Goal: Information Seeking & Learning: Find specific fact

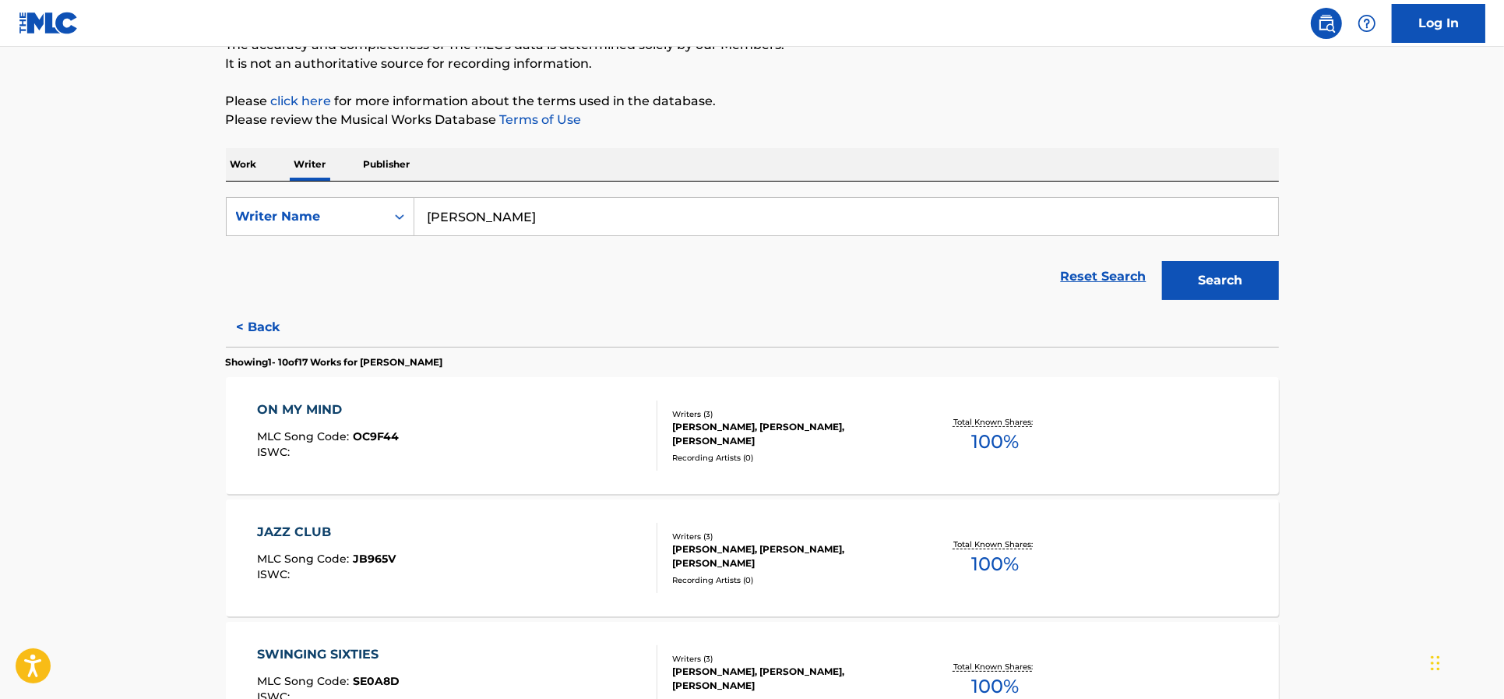
scroll to position [40, 0]
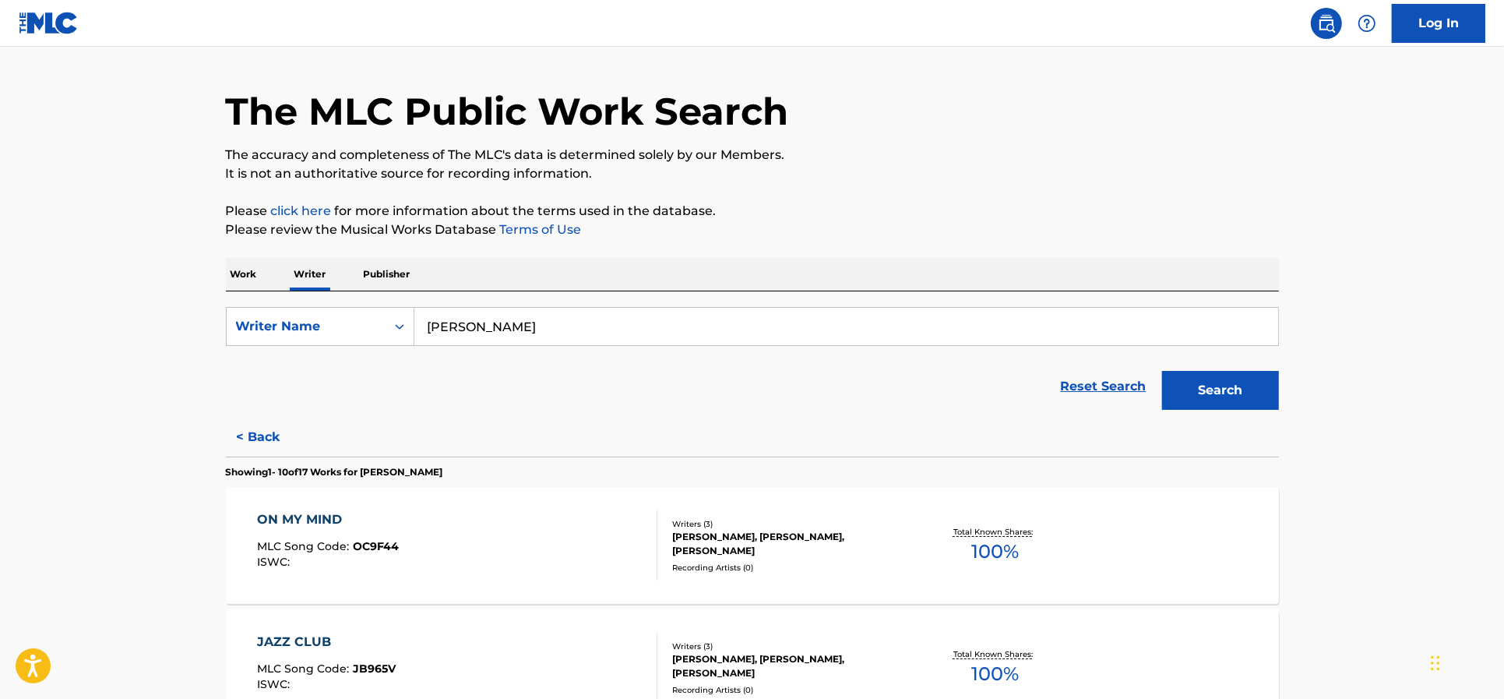
click at [255, 280] on p "Work" at bounding box center [244, 274] width 36 height 33
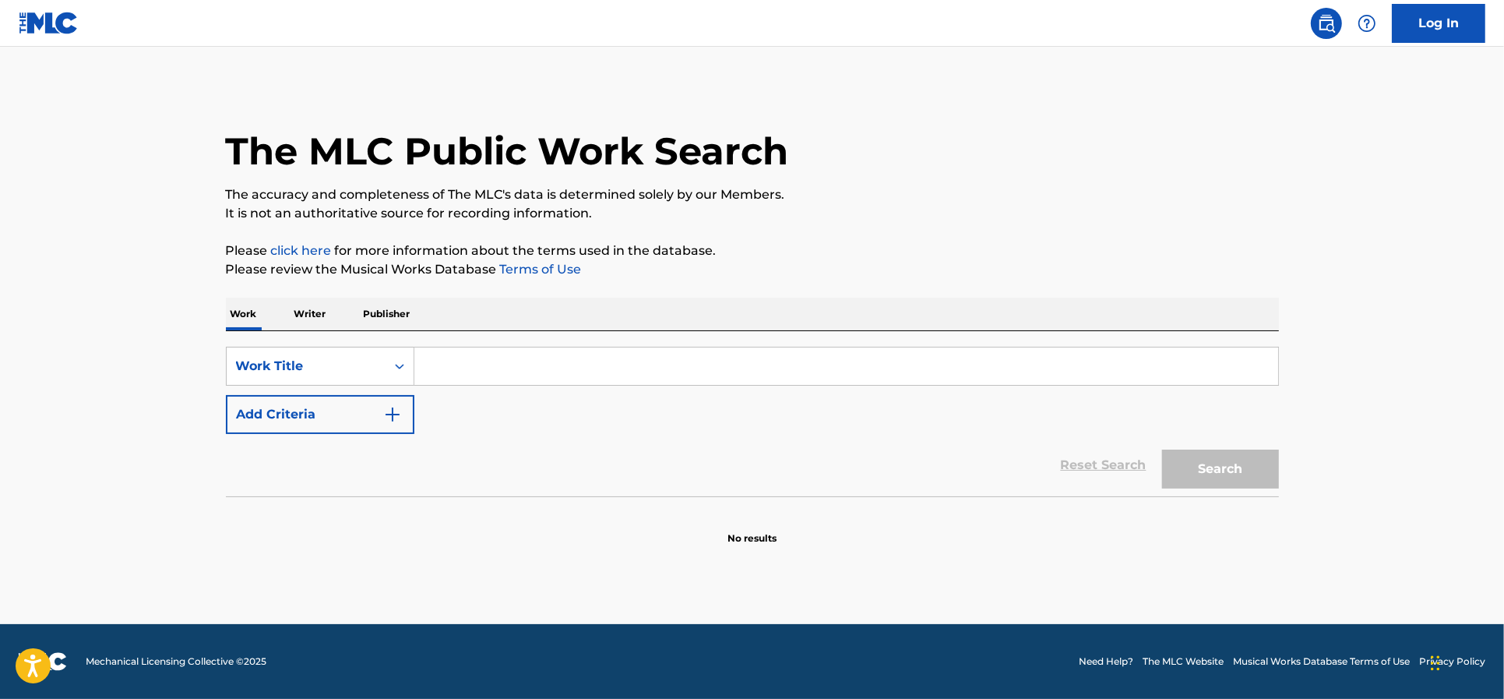
click at [467, 362] on input "Search Form" at bounding box center [846, 365] width 864 height 37
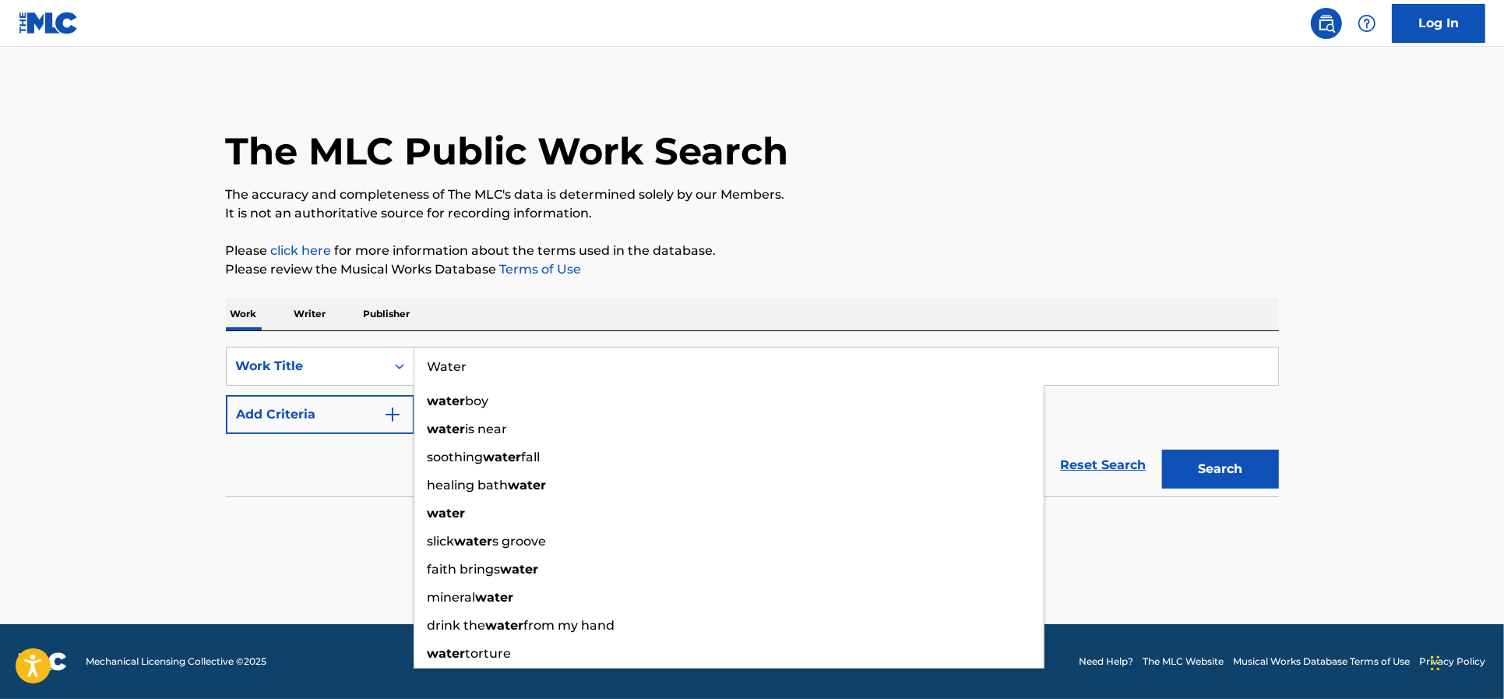
type input "Water"
click at [356, 426] on button "Add Criteria" at bounding box center [320, 414] width 188 height 39
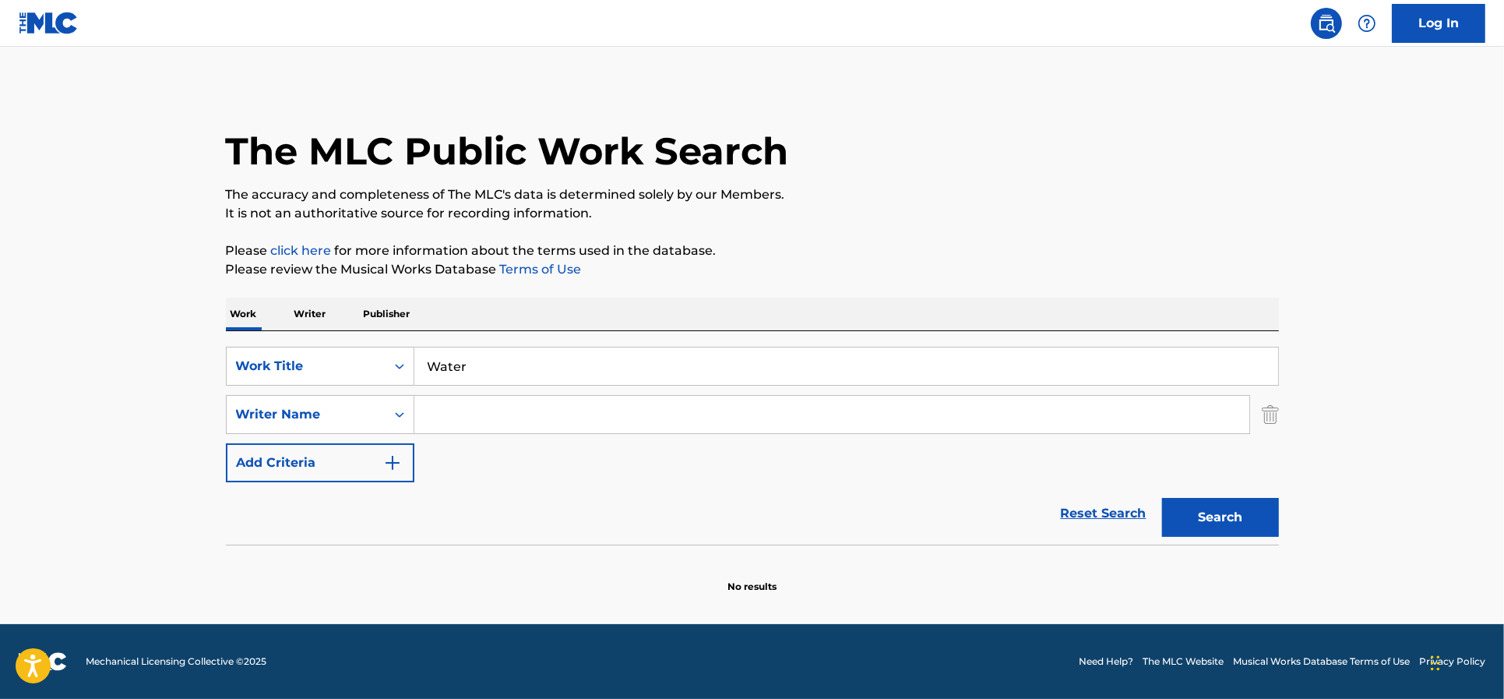
click at [488, 414] on input "Search Form" at bounding box center [831, 414] width 835 height 37
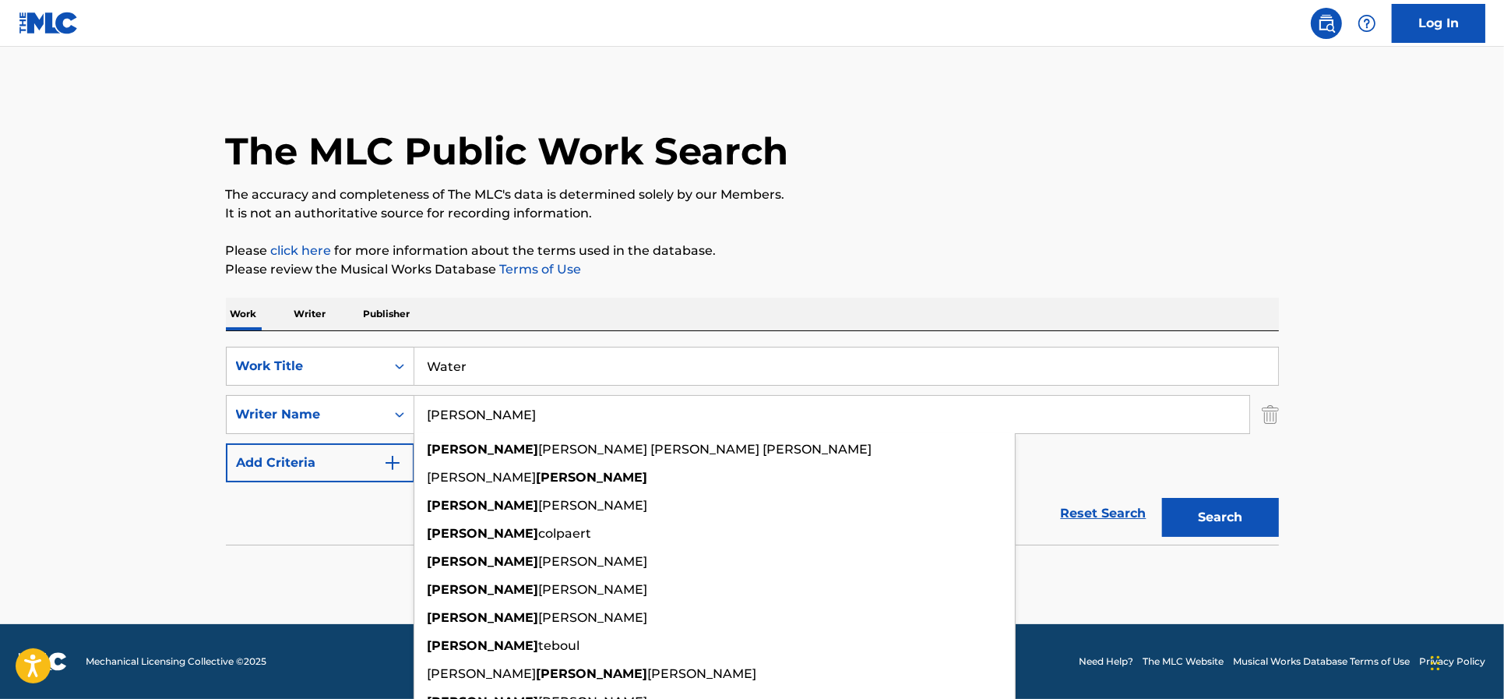
click at [1258, 515] on button "Search" at bounding box center [1220, 517] width 117 height 39
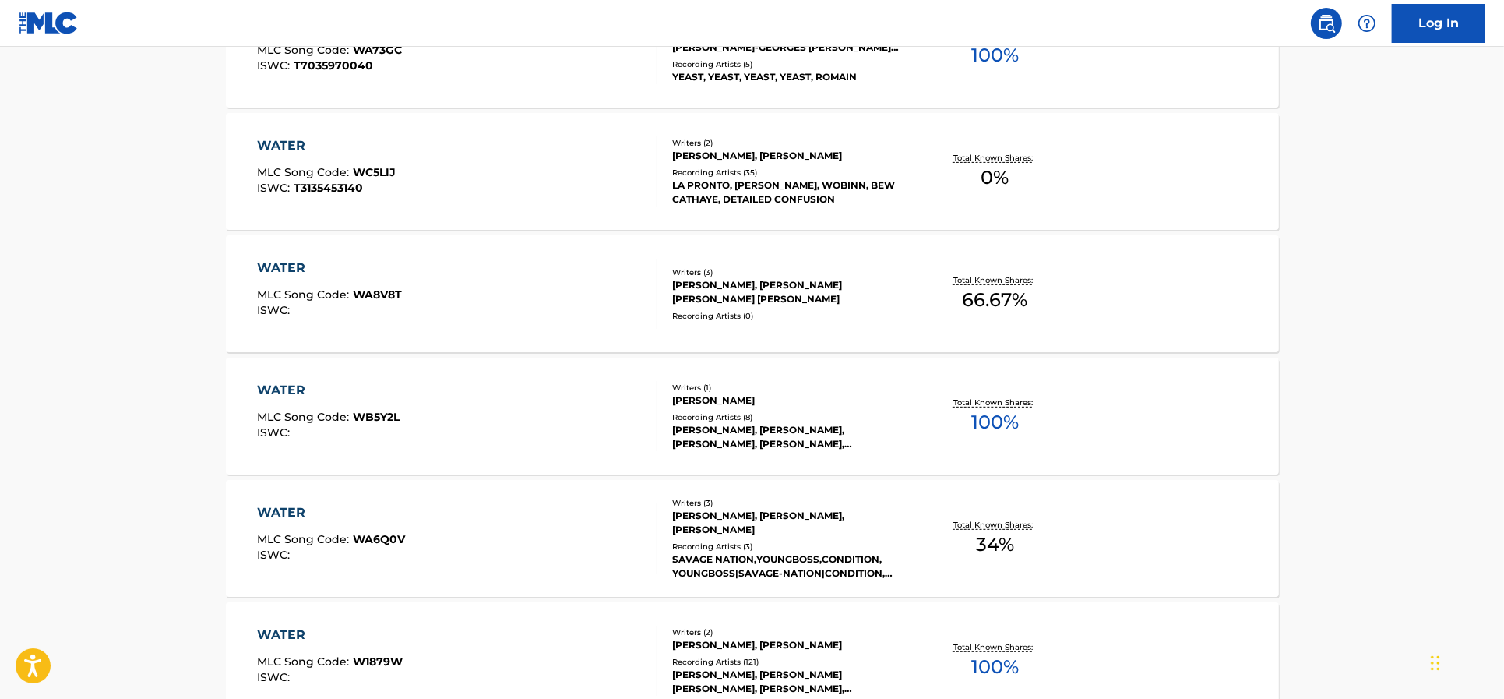
scroll to position [97, 0]
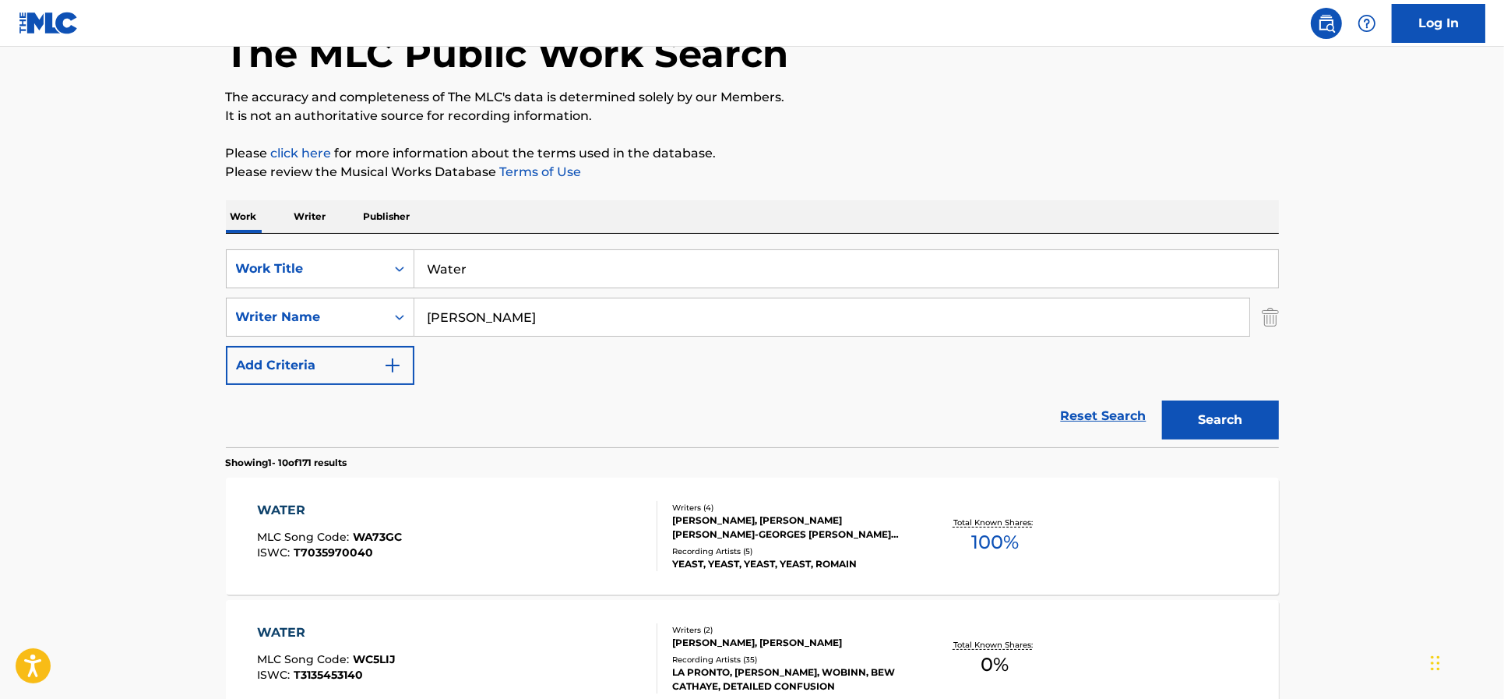
click at [428, 318] on input "[PERSON_NAME]" at bounding box center [831, 316] width 835 height 37
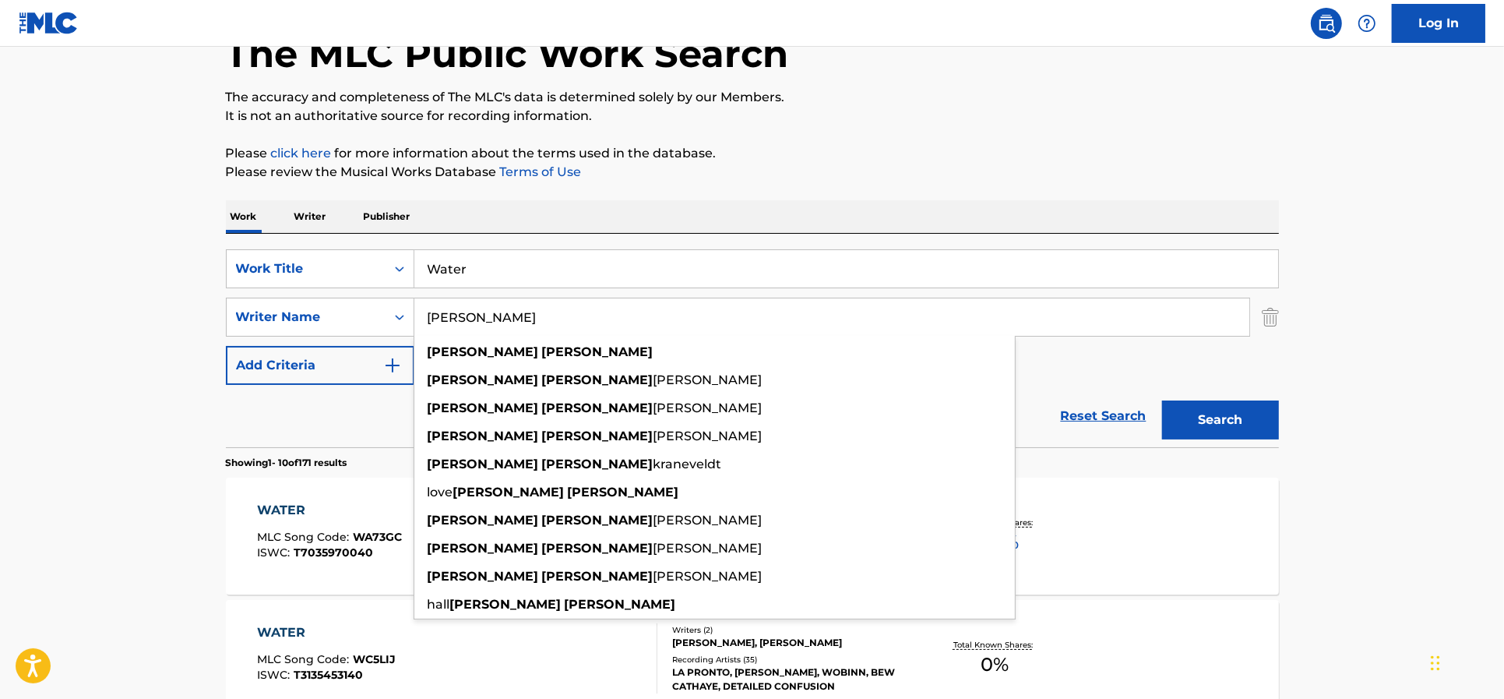
type input "[PERSON_NAME]"
click at [1162, 400] on button "Search" at bounding box center [1220, 419] width 117 height 39
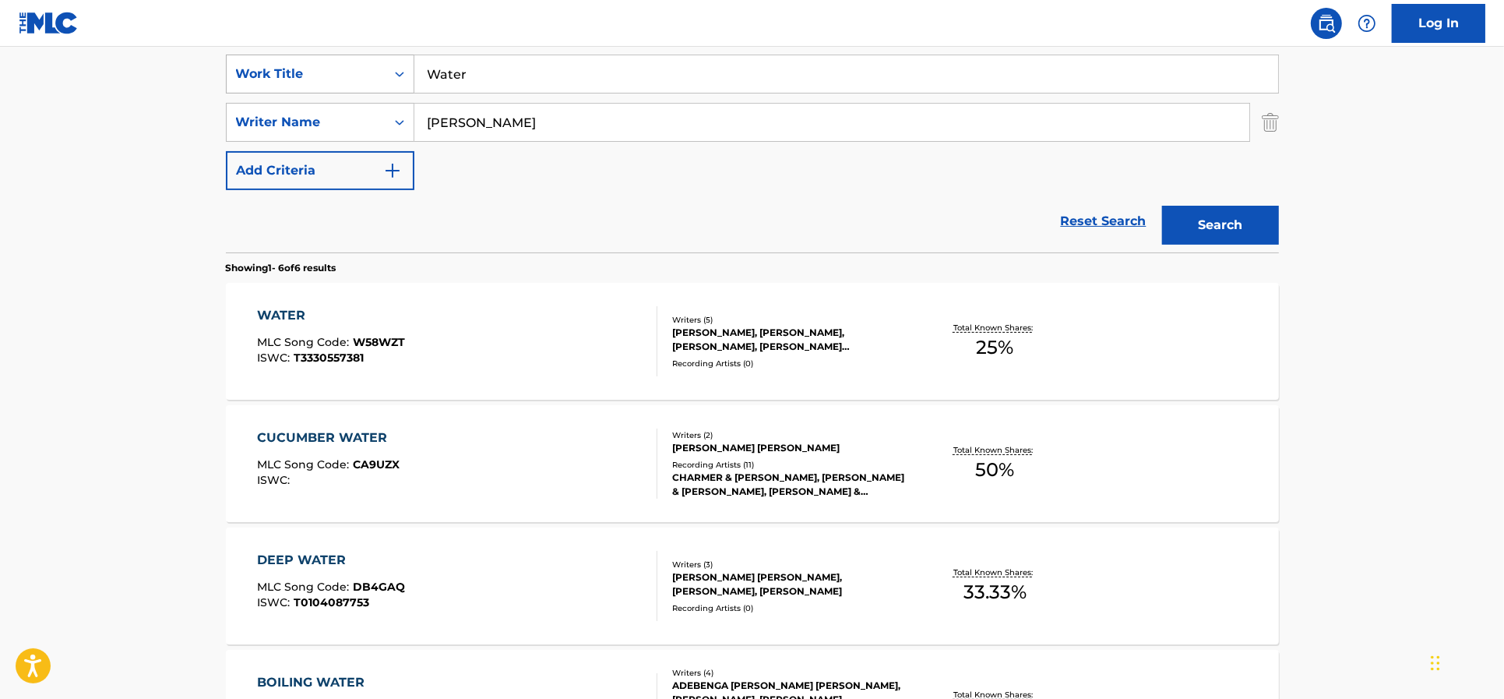
scroll to position [389, 0]
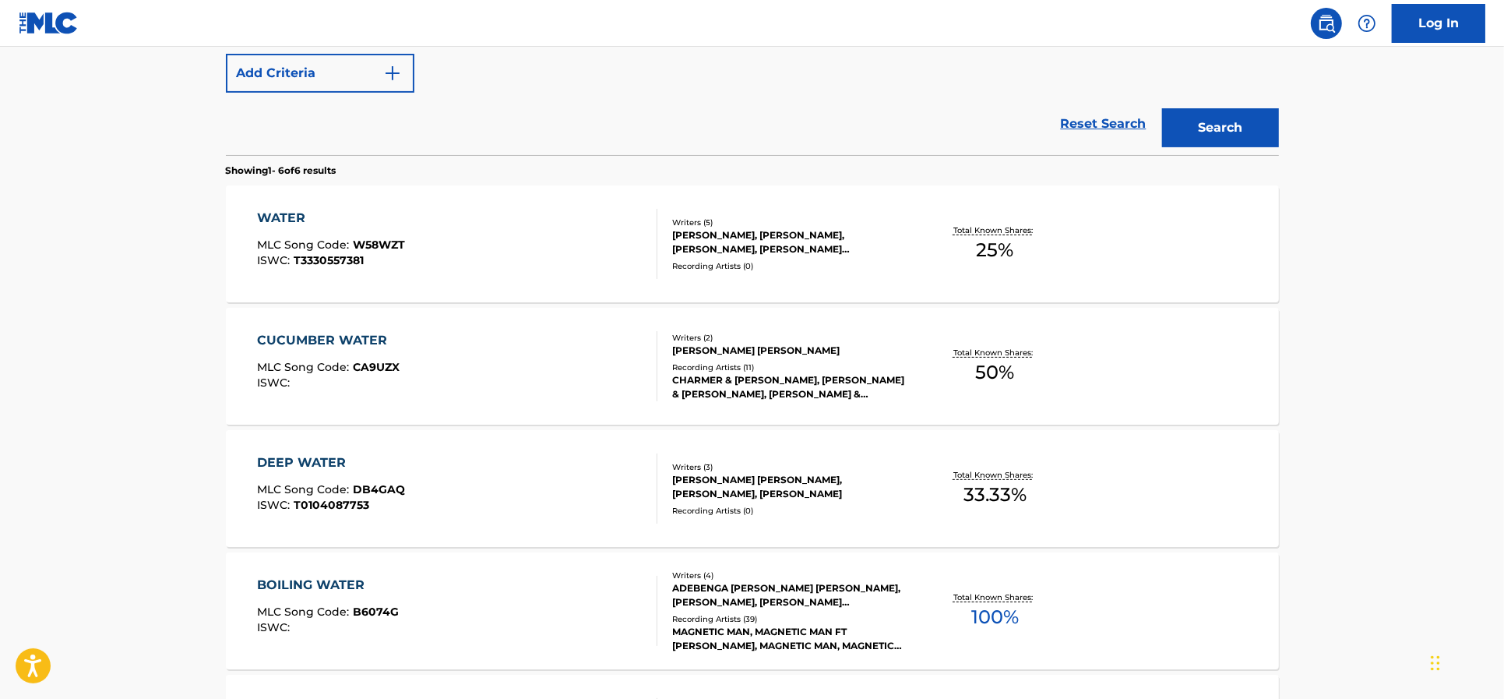
click at [551, 253] on div "WATER MLC Song Code : W58WZT ISWC : T3330557381" at bounding box center [457, 244] width 400 height 70
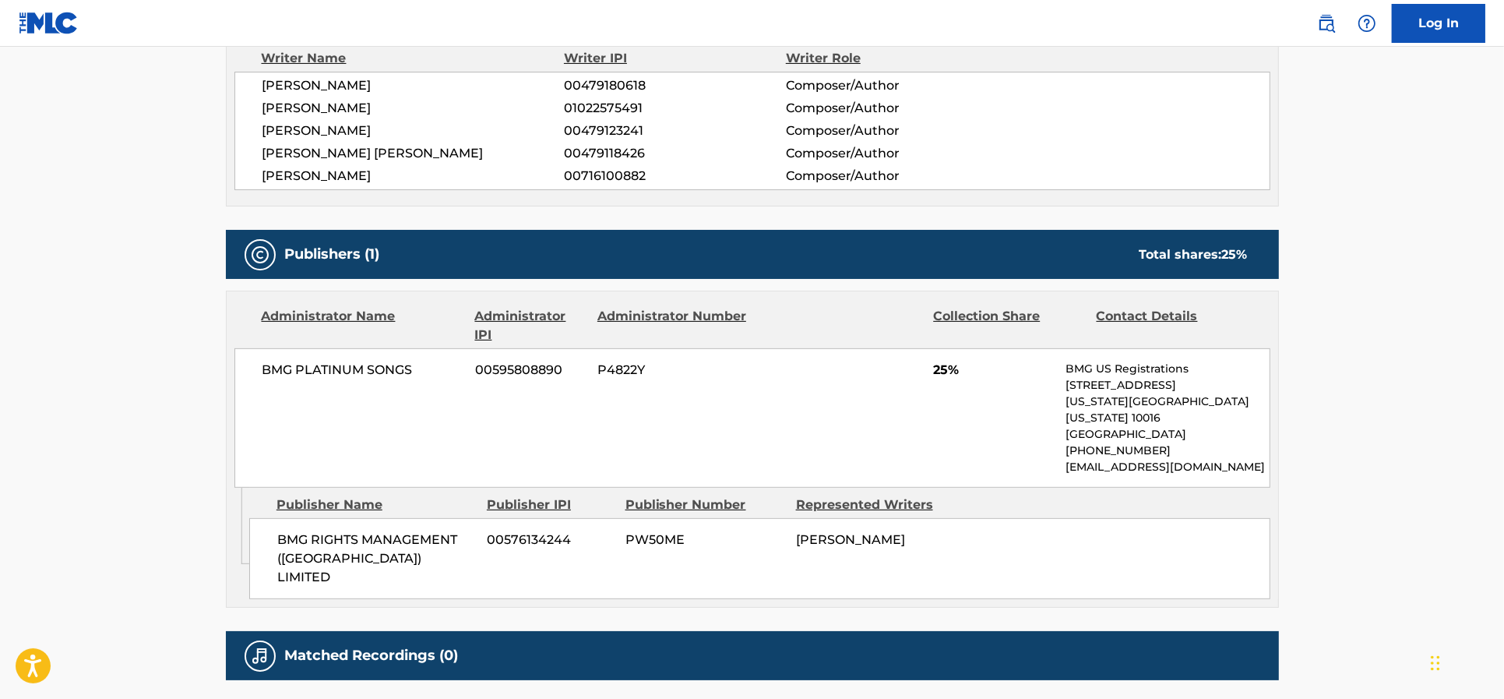
scroll to position [477, 0]
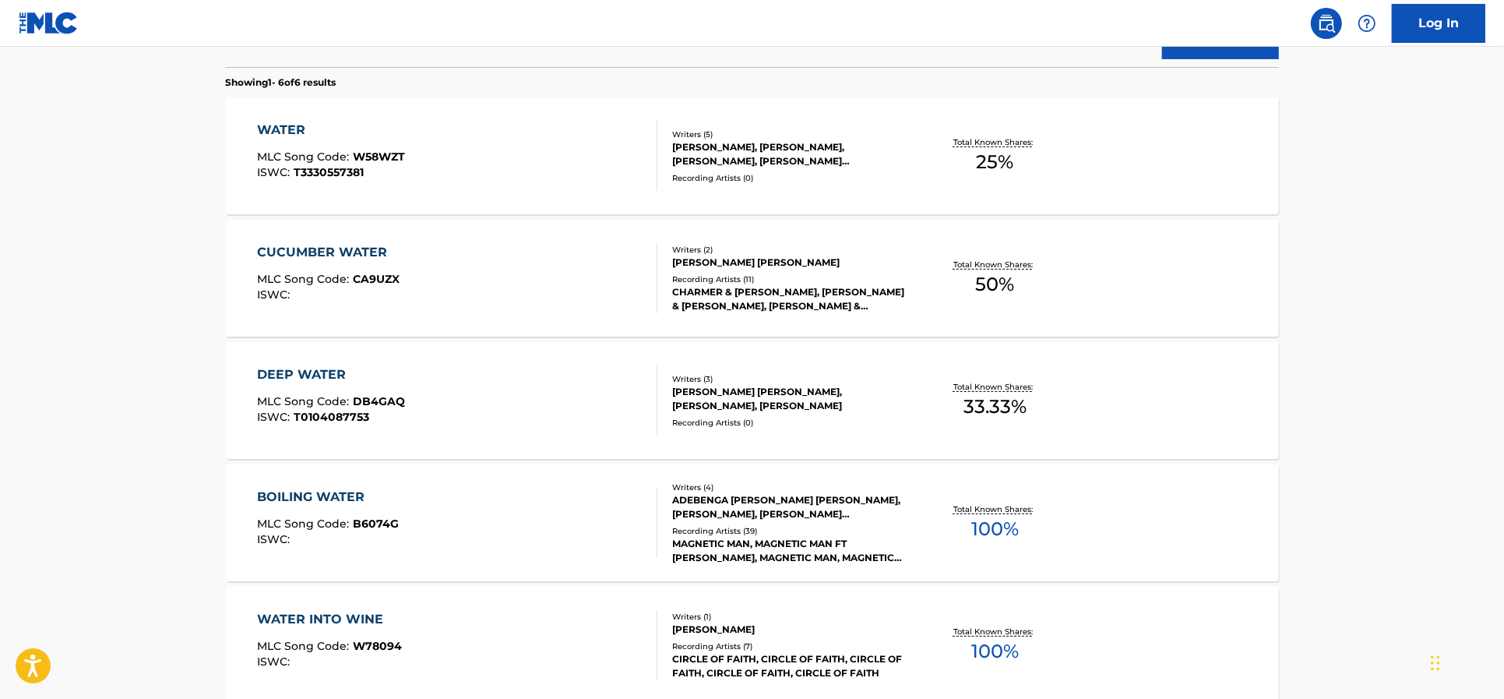
scroll to position [185, 0]
